Goal: Task Accomplishment & Management: Use online tool/utility

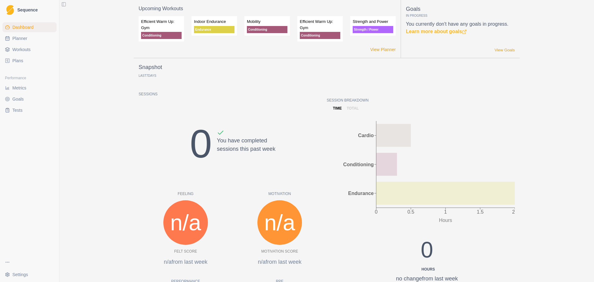
click at [24, 37] on span "Planner" at bounding box center [19, 38] width 15 height 6
select select "month"
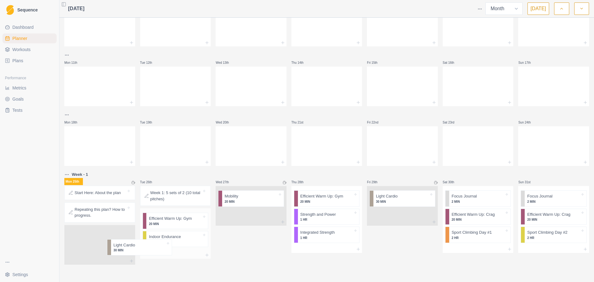
scroll to position [96, 0]
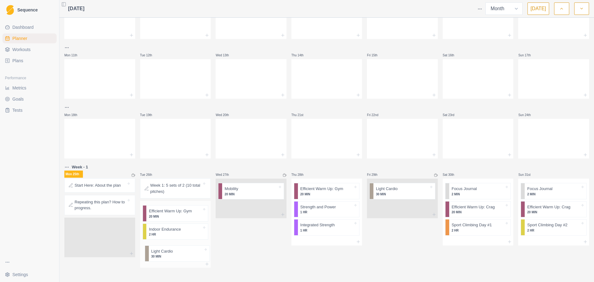
drag, startPoint x: 100, startPoint y: 239, endPoint x: 180, endPoint y: 255, distance: 81.2
click at [180, 255] on div "Mon 28th Tue 29th Wed 30th Thu 31st Fri 1st Sat 2nd Sun 3rd Mon 4th Tue 5th Wed…" at bounding box center [326, 95] width 525 height 343
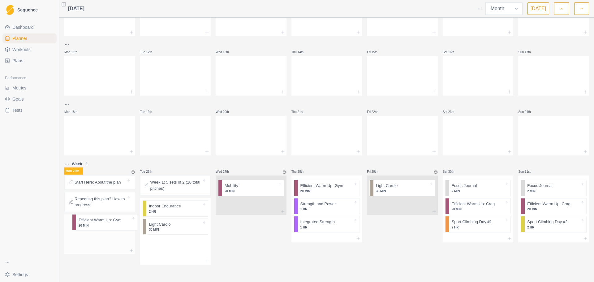
drag, startPoint x: 171, startPoint y: 217, endPoint x: 98, endPoint y: 225, distance: 72.9
click at [98, 225] on div "Mon 28th Tue 29th Wed 30th Thu 31st Fri 1st Sat 2nd Sun 3rd Mon 4th Tue 5th Wed…" at bounding box center [326, 92] width 525 height 343
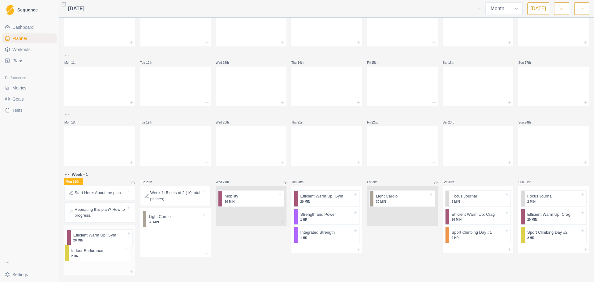
drag, startPoint x: 170, startPoint y: 225, endPoint x: 89, endPoint y: 258, distance: 87.4
click at [89, 258] on div "Mon 28th Tue 29th Wed 30th Thu 31st Fri 1st Sat 2nd Sun 3rd Mon 4th Tue 5th Wed…" at bounding box center [326, 104] width 525 height 344
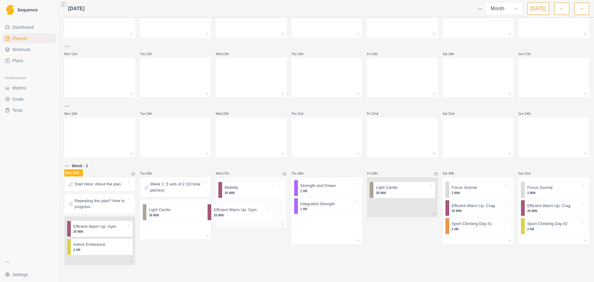
scroll to position [98, 0]
drag, startPoint x: 312, startPoint y: 202, endPoint x: 226, endPoint y: 217, distance: 87.4
click at [226, 217] on div "Mon 28th Tue 29th Wed 30th Thu 31st Fri 1st Sat 2nd Sun 3rd Mon 4th Tue 5th Wed…" at bounding box center [326, 94] width 525 height 342
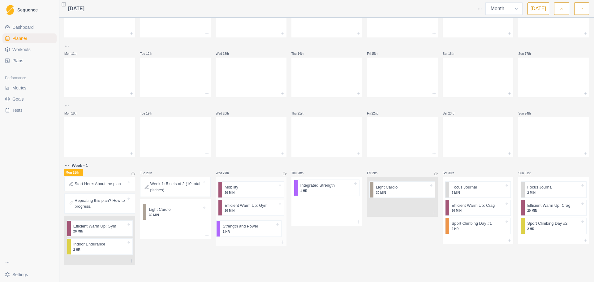
drag, startPoint x: 308, startPoint y: 195, endPoint x: 228, endPoint y: 236, distance: 89.2
click at [228, 236] on div "Mon 28th Tue 29th Wed 30th Thu 31st Fri 1st Sat 2nd Sun 3rd Mon 4th Tue 5th Wed…" at bounding box center [326, 94] width 525 height 342
drag, startPoint x: 324, startPoint y: 189, endPoint x: 245, endPoint y: 244, distance: 96.6
click at [245, 244] on div "Mon 28th Tue 29th Wed 30th Thu 31st Fri 1st Sat 2nd Sun 3rd Mon 4th Tue 5th Wed…" at bounding box center [326, 94] width 525 height 342
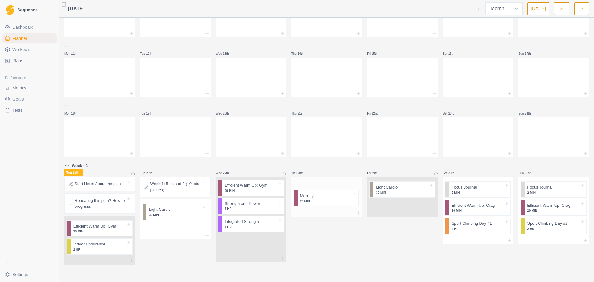
drag, startPoint x: 243, startPoint y: 191, endPoint x: 321, endPoint y: 198, distance: 79.0
click at [321, 198] on div "Mon 28th Tue 29th Wed 30th Thu 31st Fri 1st Sat 2nd Sun 3rd Mon 4th Tue 5th Wed…" at bounding box center [326, 94] width 525 height 342
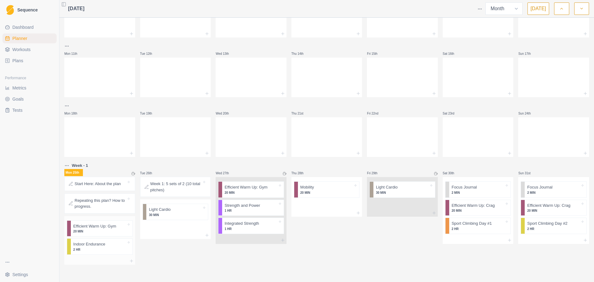
click at [104, 225] on p "Efficient Warm Up: Gym" at bounding box center [94, 226] width 43 height 6
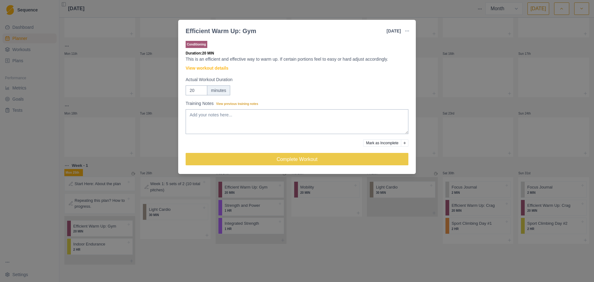
click at [98, 247] on div "Efficient Warm Up: Gym [DATE] Link To Goal View Workout Metrics Edit Original W…" at bounding box center [297, 141] width 594 height 282
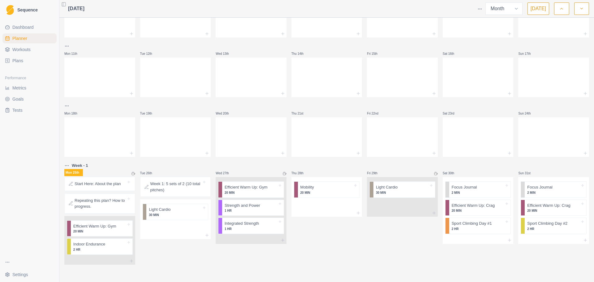
click at [98, 247] on p "Indoor Endurance" at bounding box center [89, 244] width 32 height 6
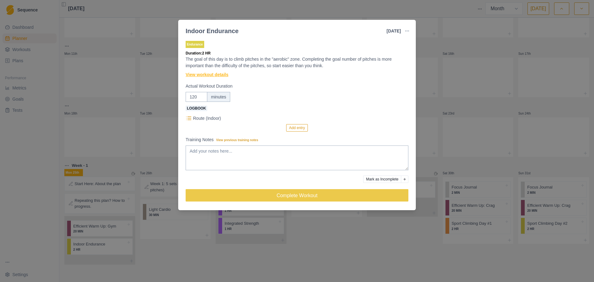
click at [201, 75] on link "View workout details" at bounding box center [207, 75] width 43 height 7
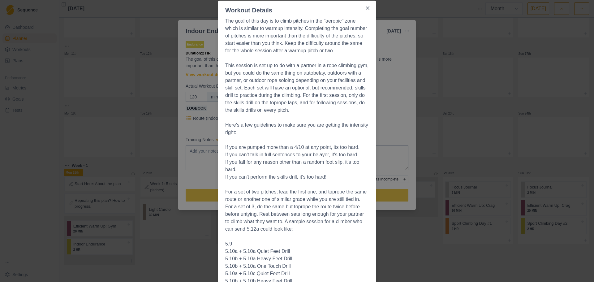
scroll to position [0, 0]
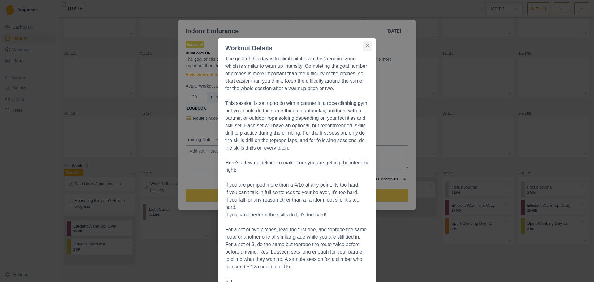
click at [366, 46] on icon "Close" at bounding box center [368, 46] width 4 height 4
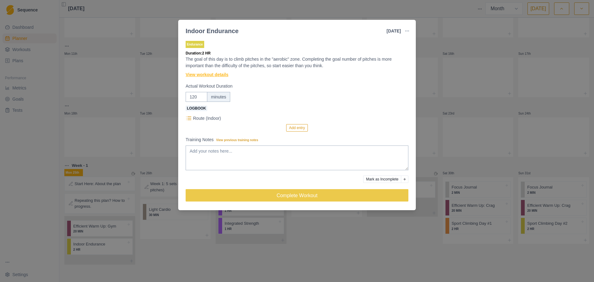
click at [212, 76] on link "View workout details" at bounding box center [207, 75] width 43 height 7
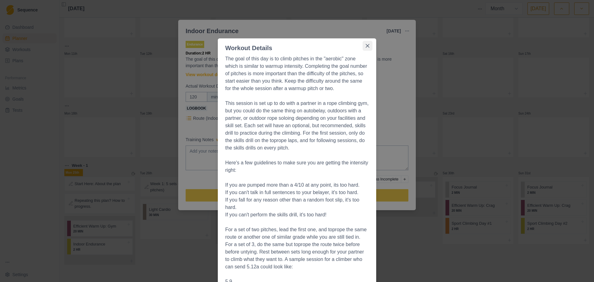
click at [366, 45] on icon "Close" at bounding box center [368, 46] width 4 height 4
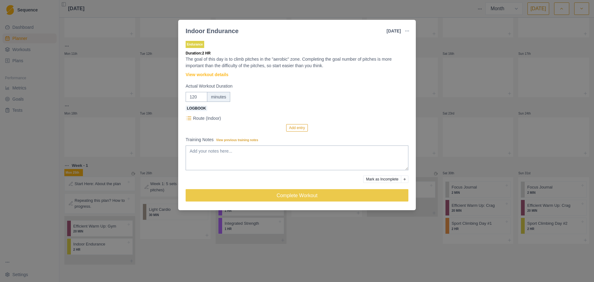
click at [117, 152] on div "Indoor Endurance [DATE] Link To Goal View Workout Metrics Edit Original Workout…" at bounding box center [297, 141] width 594 height 282
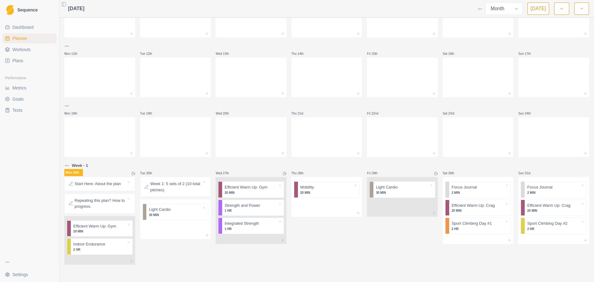
click at [101, 183] on p "Start Here: About the plan" at bounding box center [98, 184] width 46 height 6
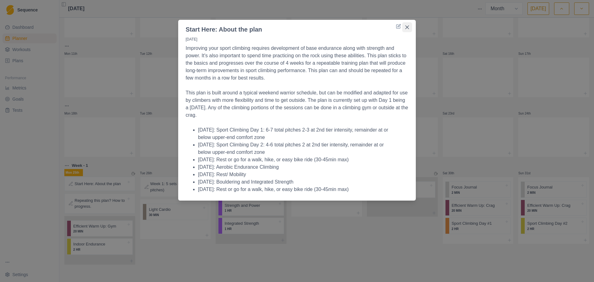
click at [408, 31] on button "Close" at bounding box center [407, 27] width 10 height 10
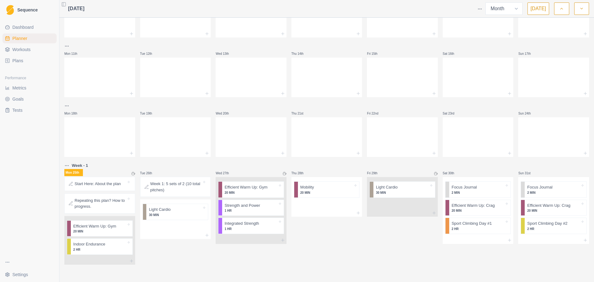
click at [579, 8] on button "button" at bounding box center [581, 8] width 15 height 12
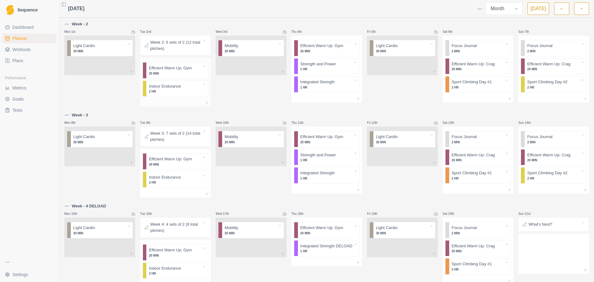
click at [163, 91] on p "2 HR" at bounding box center [175, 91] width 53 height 5
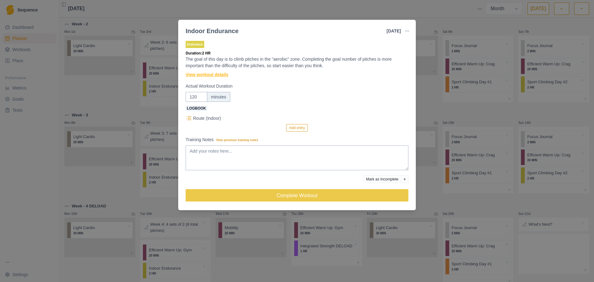
click at [220, 77] on link "View workout details" at bounding box center [207, 75] width 43 height 7
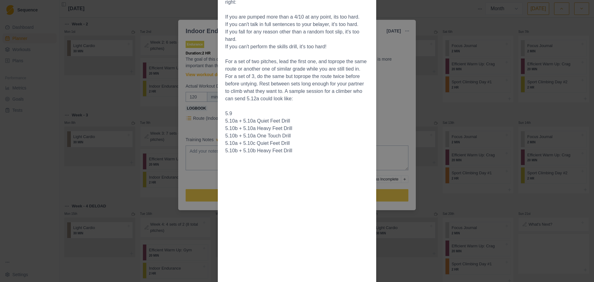
scroll to position [44, 0]
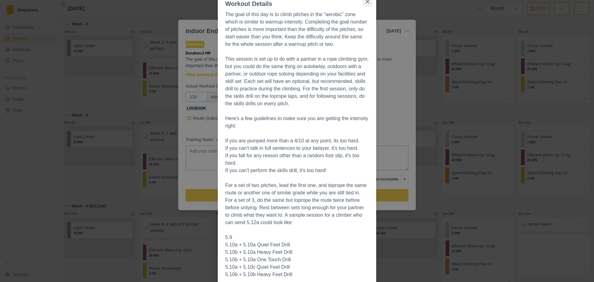
click at [367, 2] on button "Close" at bounding box center [368, 2] width 10 height 10
